Goal: Information Seeking & Learning: Learn about a topic

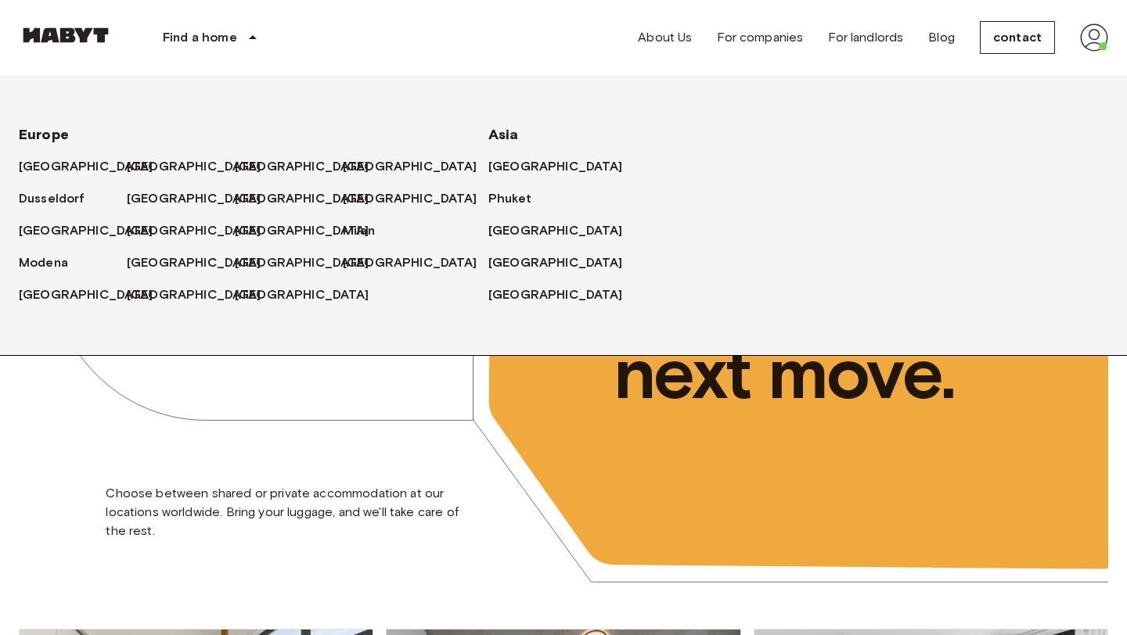
click at [437, 23] on div "Find a home Europe Amsterdam Berlin Brussels Cologne Dusseldorf Frankfurt Graz …" at bounding box center [563, 37] width 1089 height 75
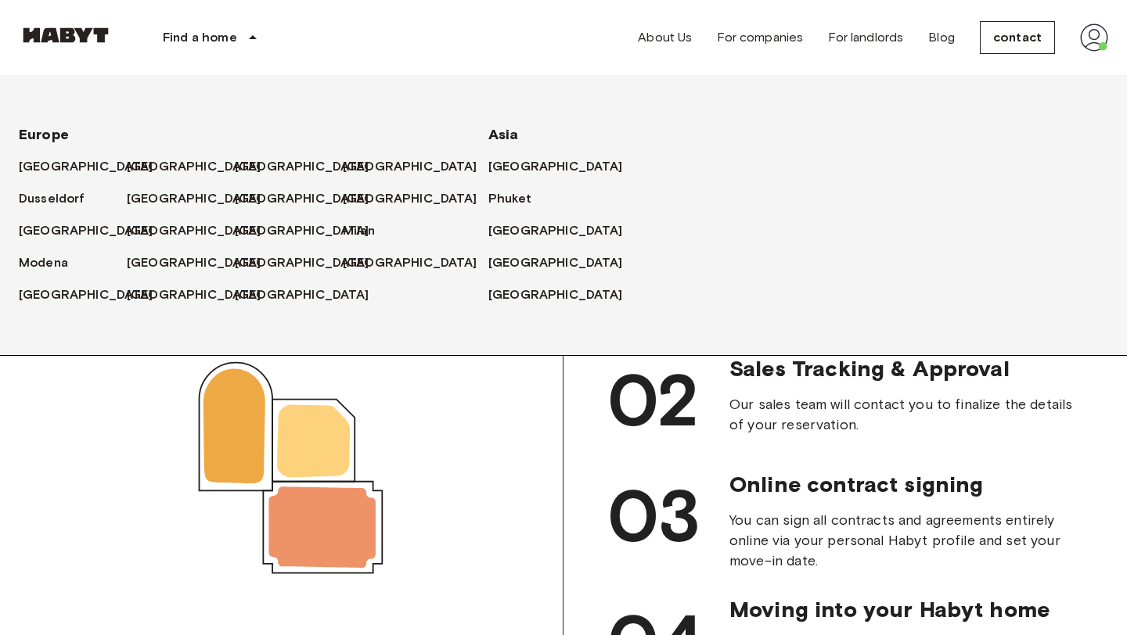
scroll to position [1629, 0]
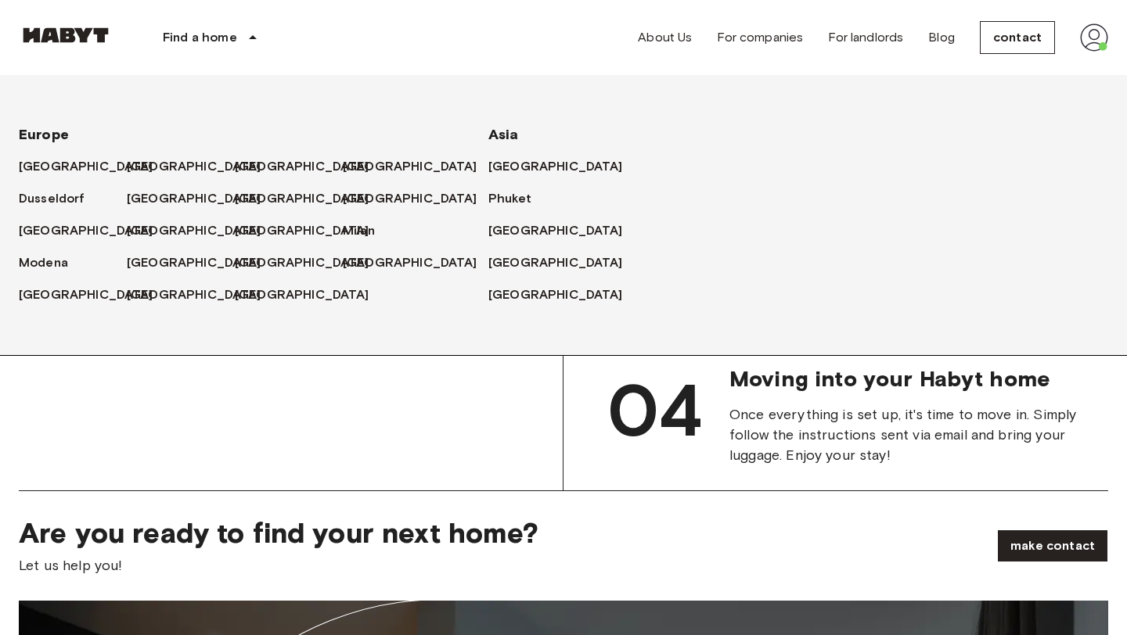
click at [246, 37] on icon at bounding box center [252, 37] width 19 height 19
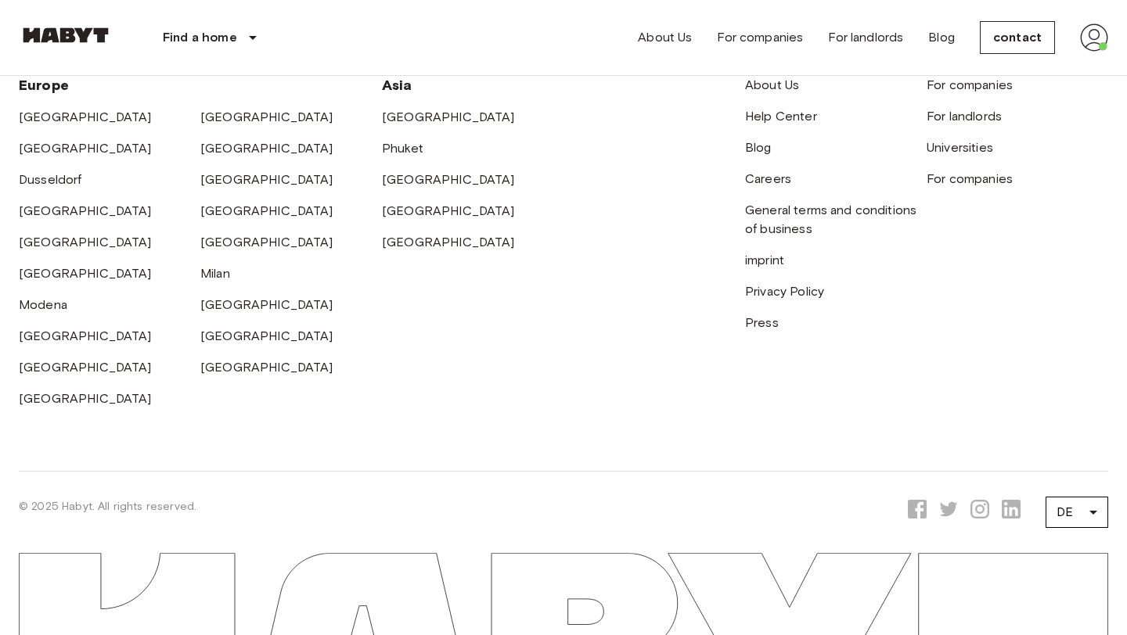
scroll to position [4170, 0]
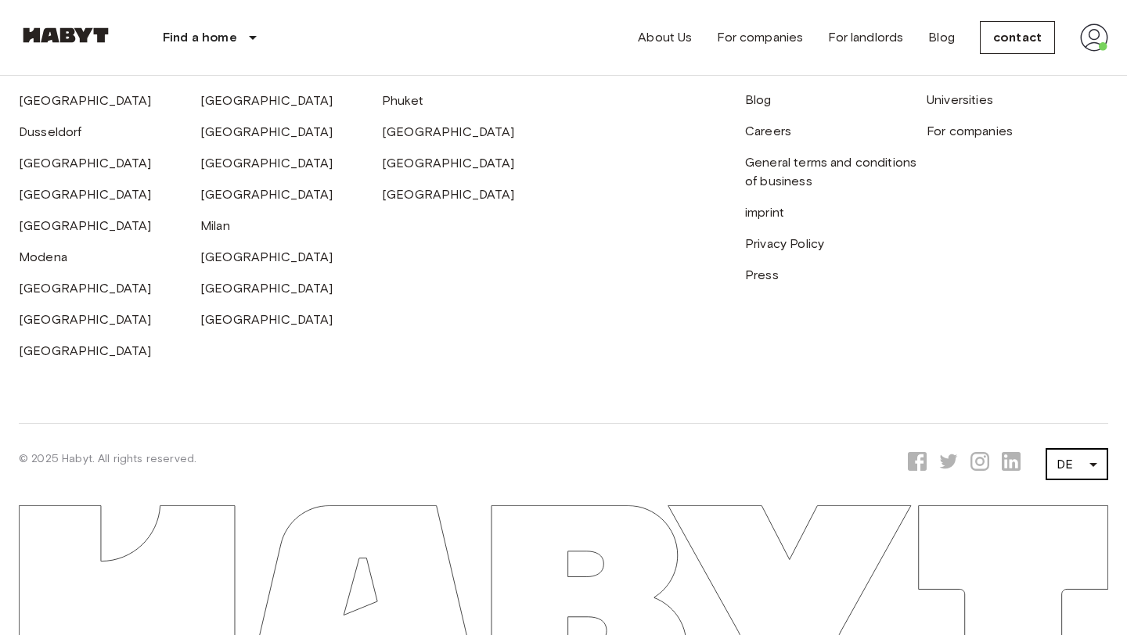
click at [1084, 455] on li "EN" at bounding box center [1076, 462] width 63 height 29
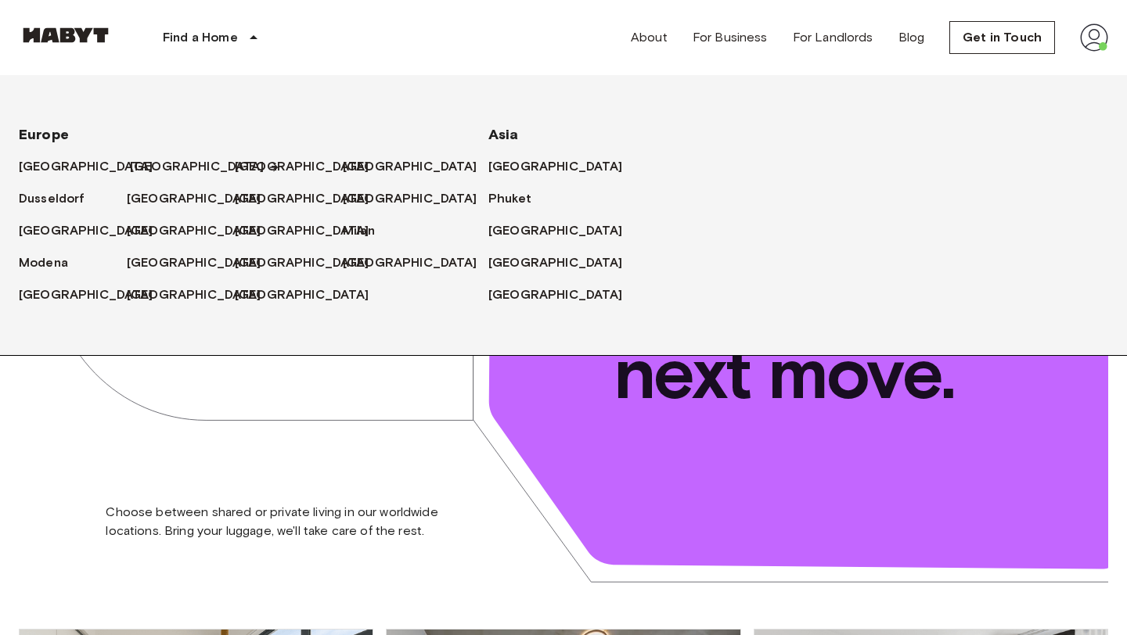
click at [150, 159] on font "[GEOGRAPHIC_DATA]" at bounding box center [197, 166] width 135 height 15
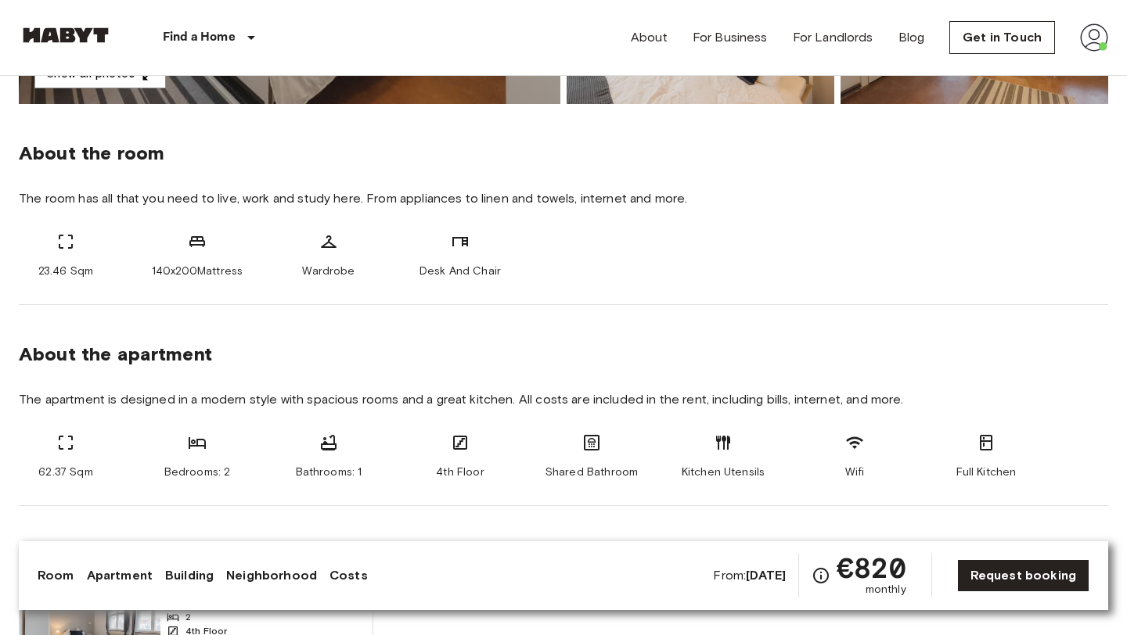
scroll to position [401, 0]
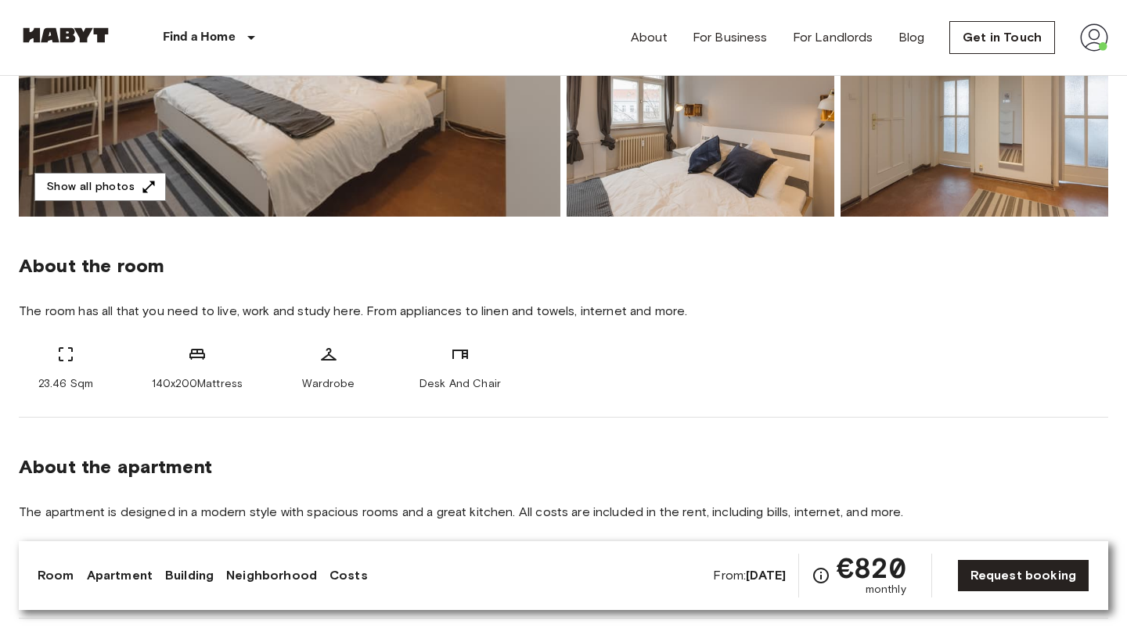
click at [143, 204] on img at bounding box center [289, 9] width 541 height 416
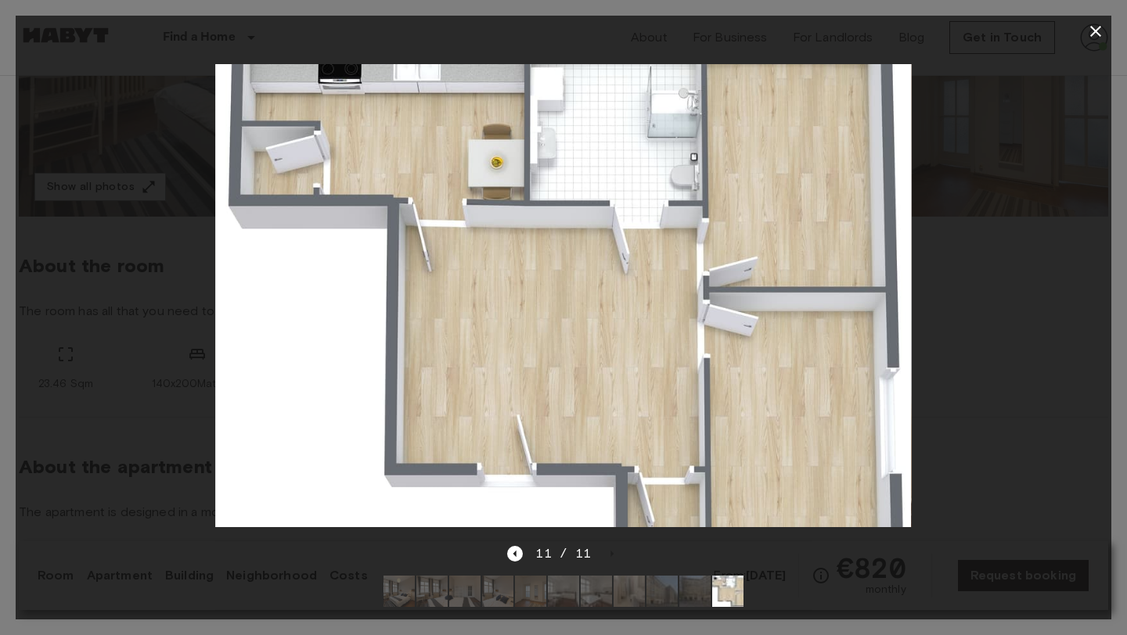
click at [1084, 300] on div at bounding box center [563, 296] width 1095 height 498
click at [1091, 30] on icon "button" at bounding box center [1095, 31] width 19 height 19
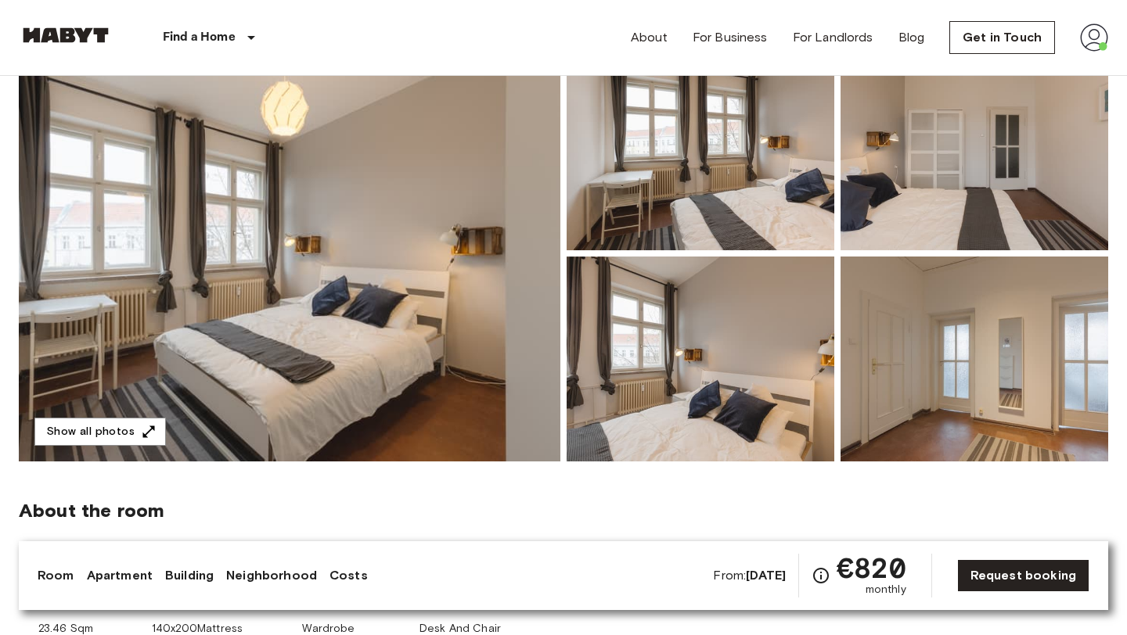
scroll to position [156, 0]
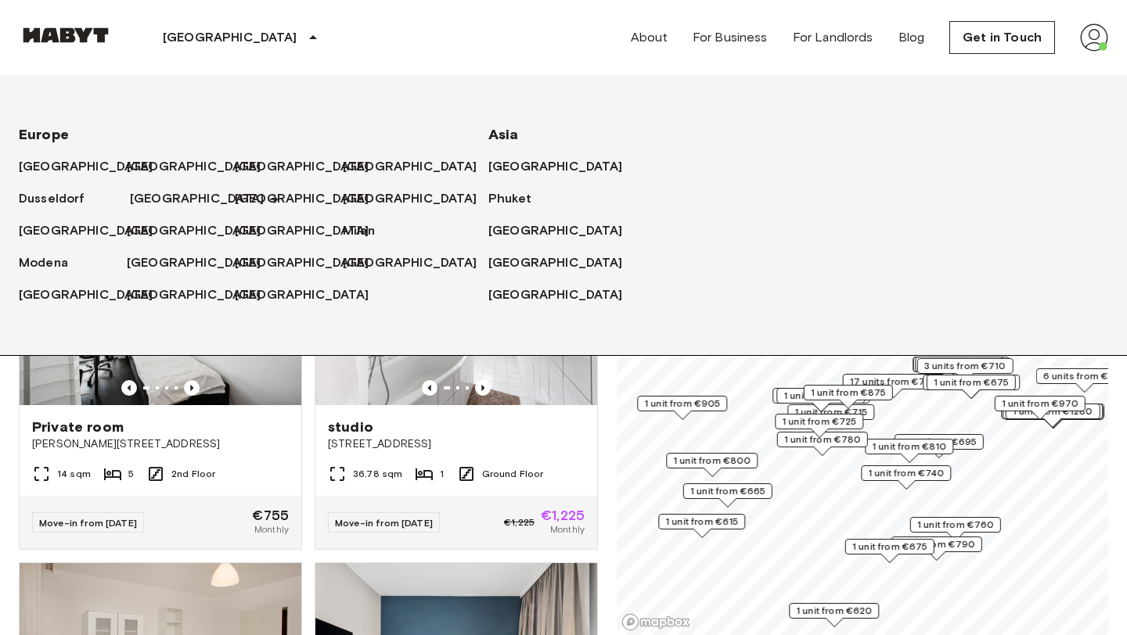
click at [168, 192] on font "[GEOGRAPHIC_DATA]" at bounding box center [197, 198] width 135 height 15
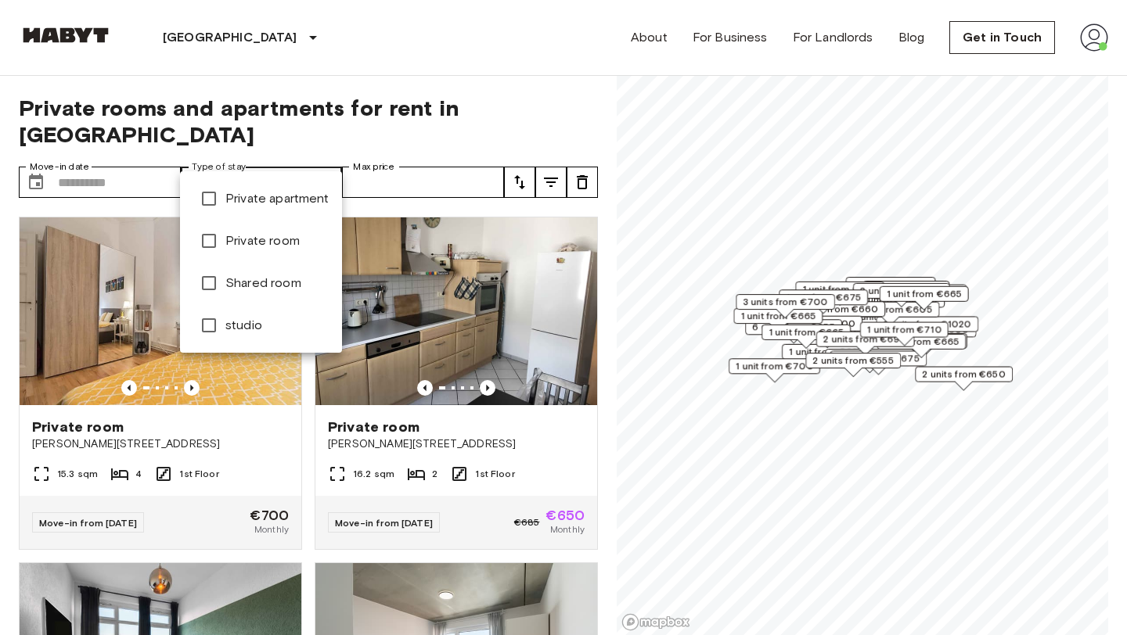
click at [287, 215] on li "Private apartment" at bounding box center [261, 199] width 162 height 42
type input "**********"
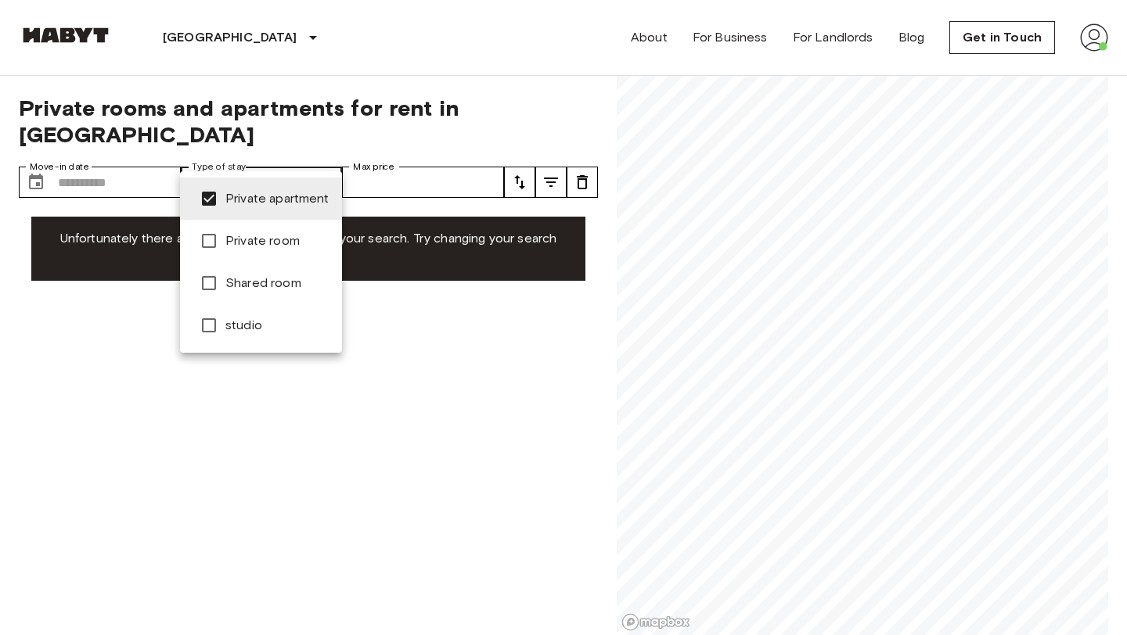
click at [278, 330] on span "studio" at bounding box center [277, 326] width 104 height 20
